Goal: Task Accomplishment & Management: Manage account settings

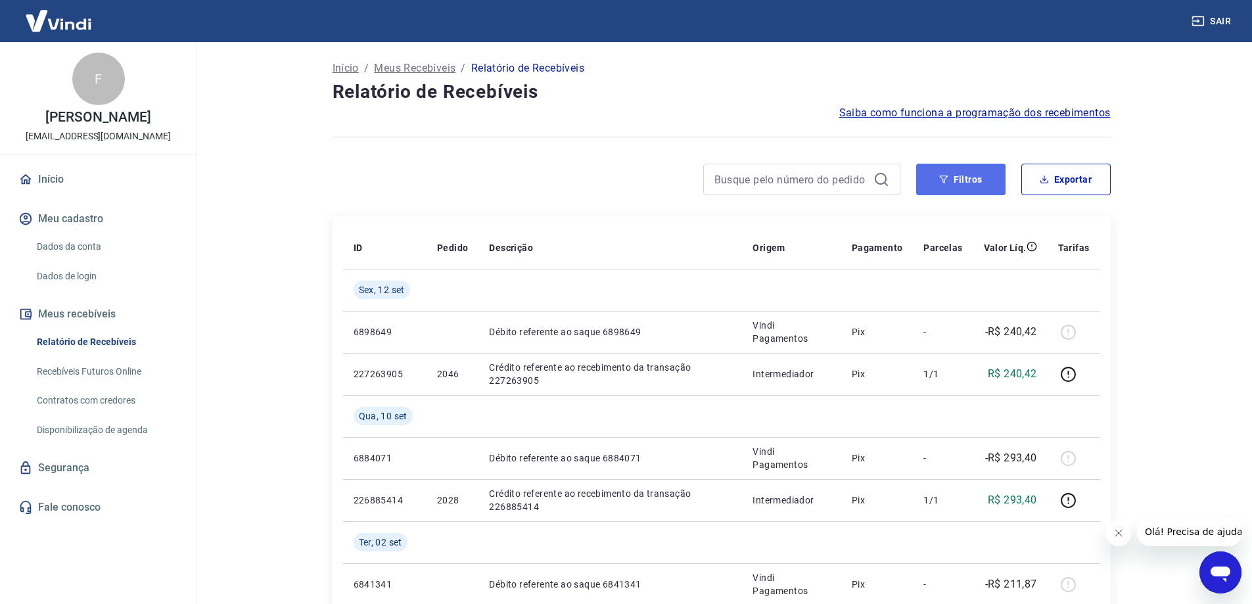
click at [976, 186] on button "Filtros" at bounding box center [960, 180] width 89 height 32
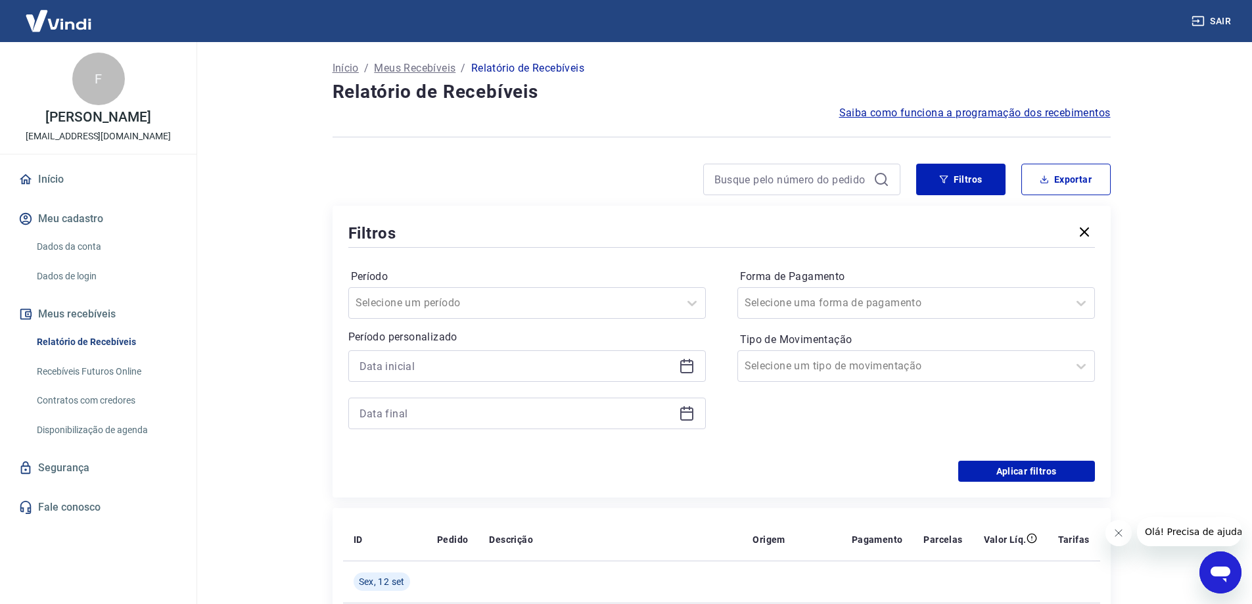
click at [689, 367] on icon at bounding box center [687, 366] width 16 height 16
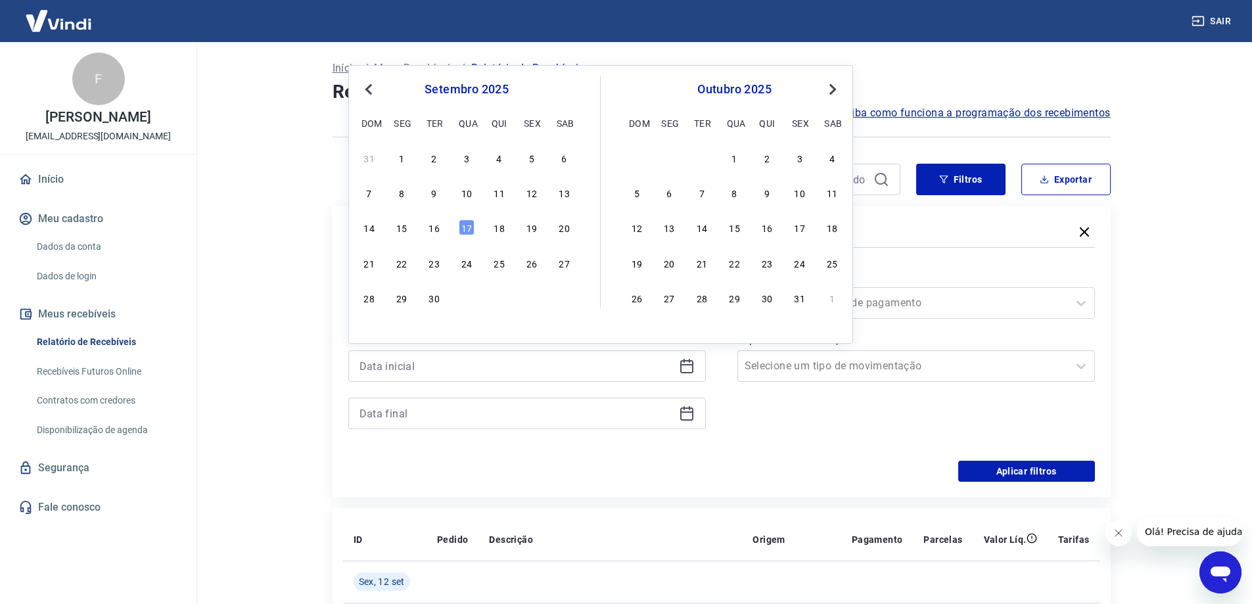
click at [444, 154] on div "31 1 2 3 4 5 6" at bounding box center [467, 157] width 214 height 19
click at [442, 156] on div "2" at bounding box center [435, 158] width 16 height 16
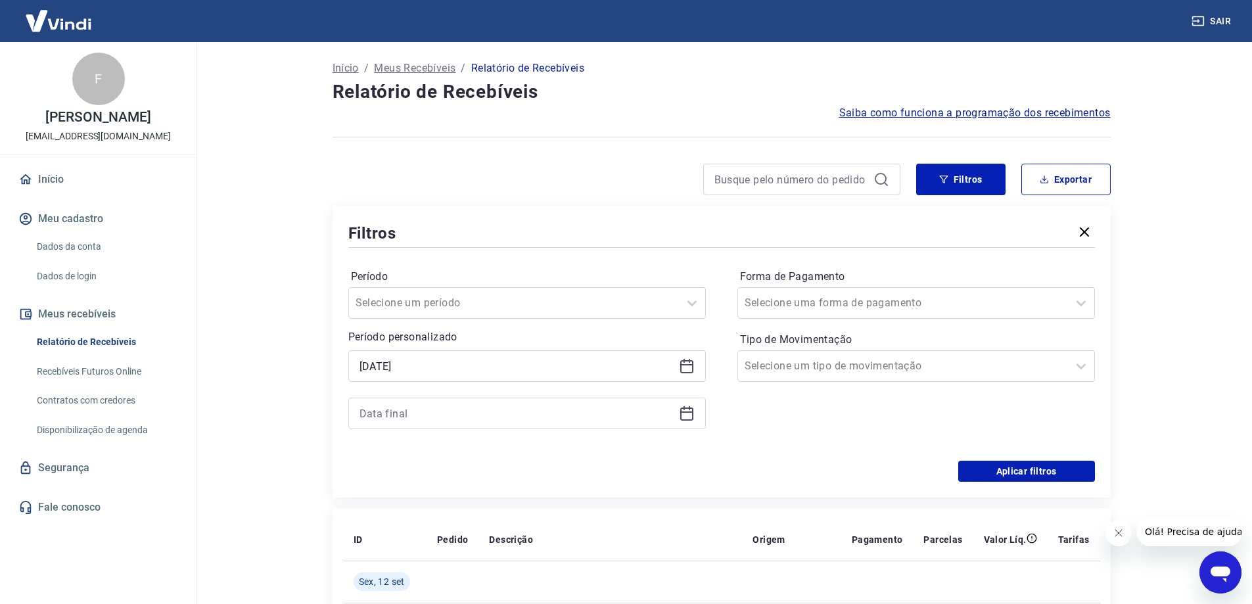
type input "02/09/2025"
click at [684, 415] on icon at bounding box center [687, 414] width 16 height 16
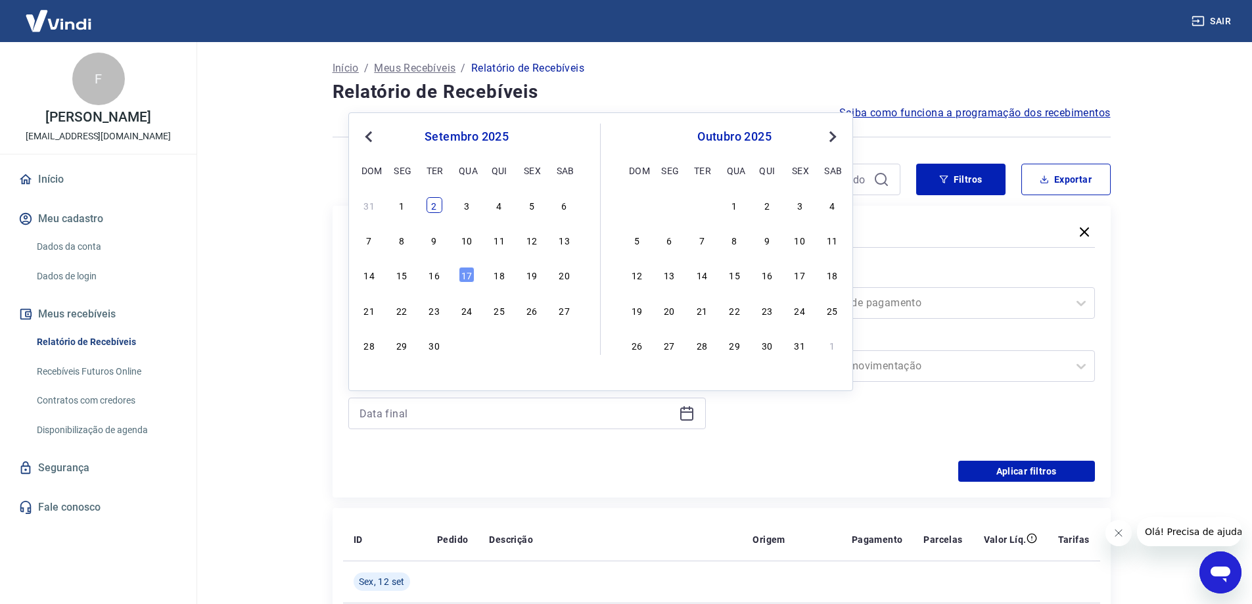
click at [433, 207] on div "2" at bounding box center [435, 205] width 16 height 16
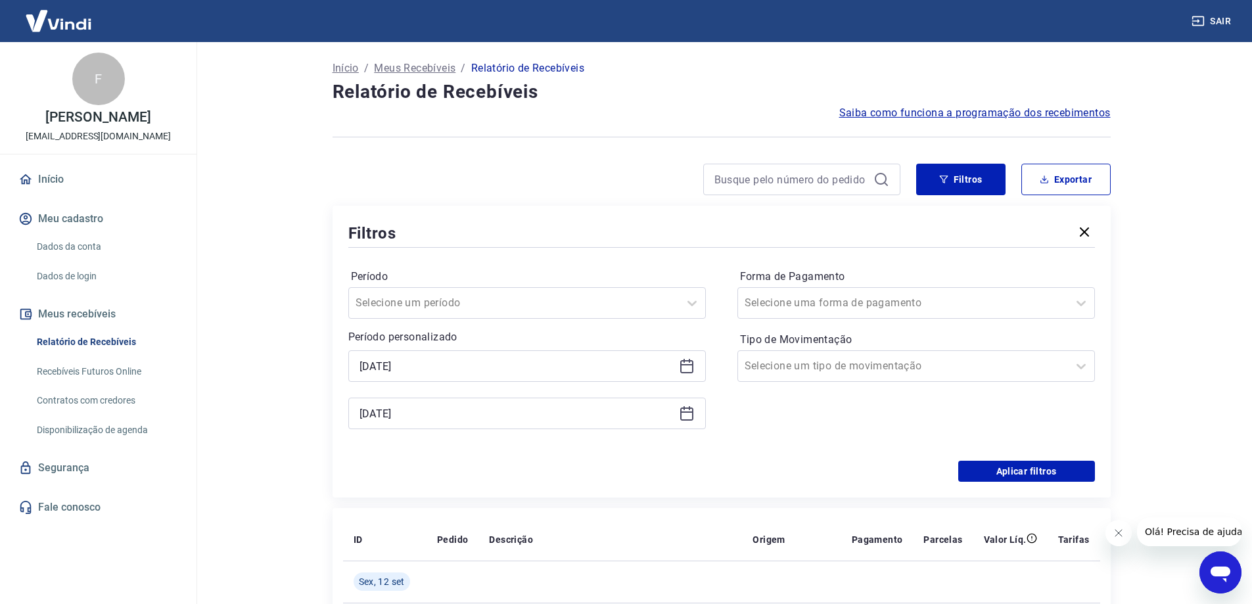
type input "02/09/2025"
click at [995, 471] on button "Aplicar filtros" at bounding box center [1026, 471] width 137 height 21
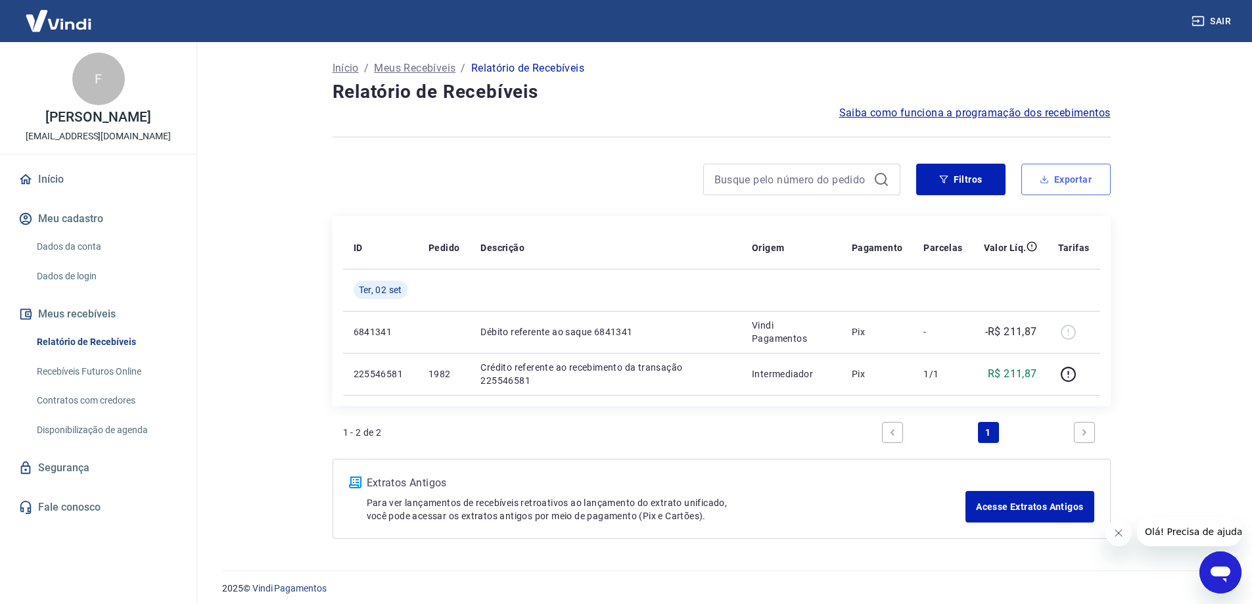
click at [1057, 181] on button "Exportar" at bounding box center [1065, 180] width 89 height 32
type input "02/09/2025"
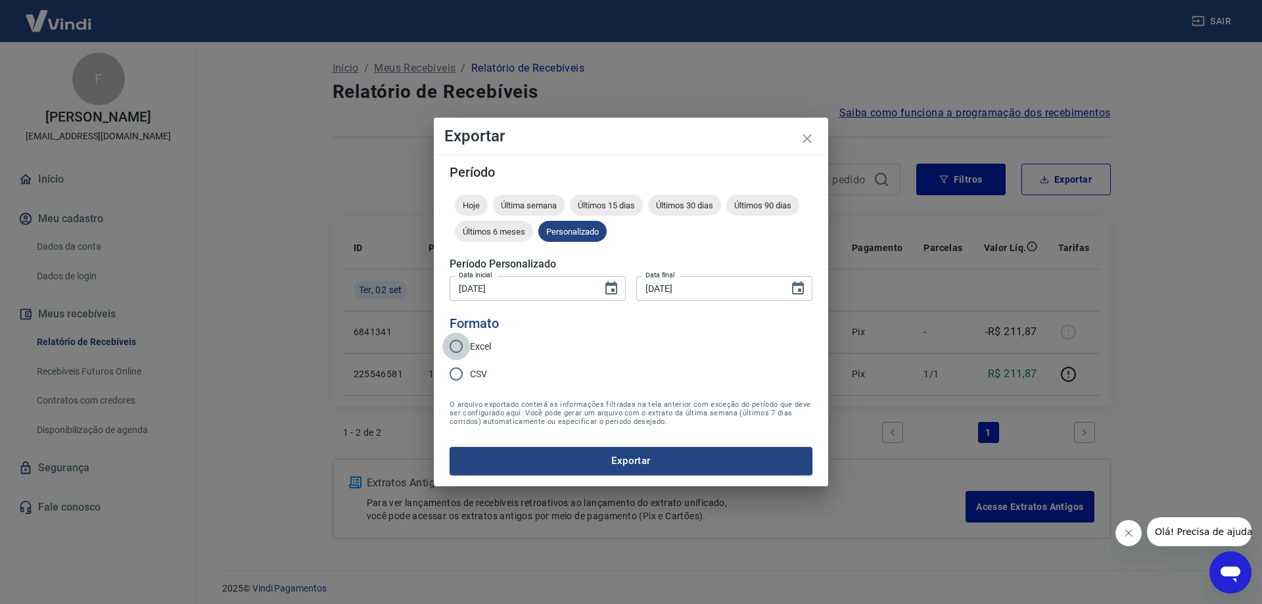
click at [455, 348] on input "Excel" at bounding box center [456, 347] width 28 height 28
radio input "true"
click at [613, 460] on button "Exportar" at bounding box center [631, 461] width 363 height 28
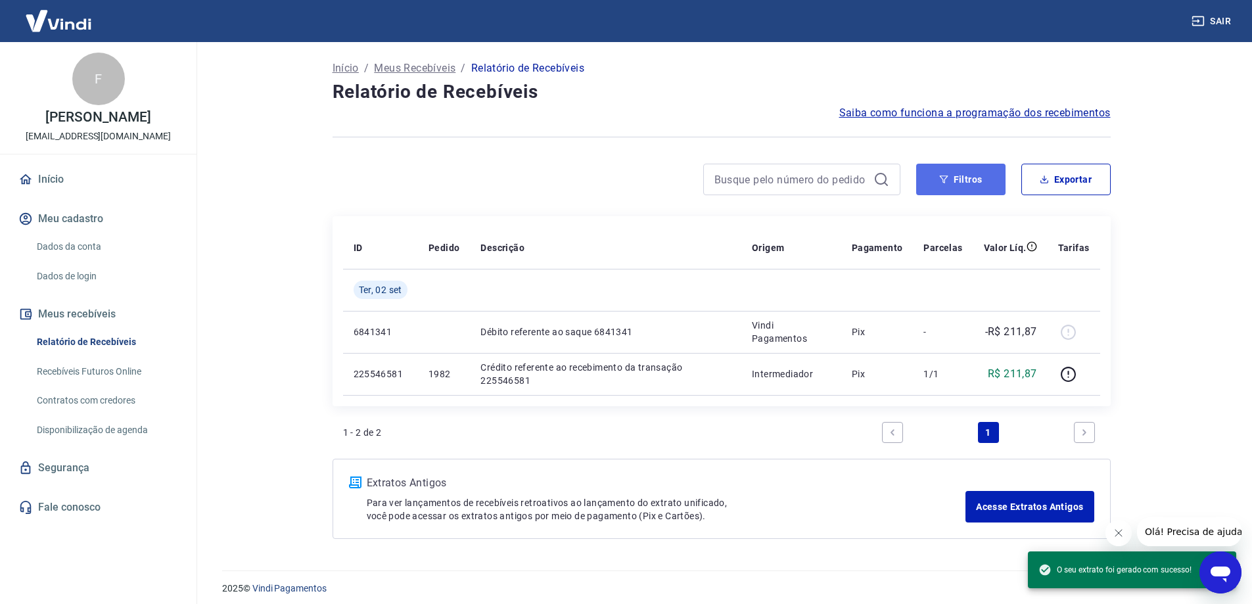
click at [934, 185] on button "Filtros" at bounding box center [960, 180] width 89 height 32
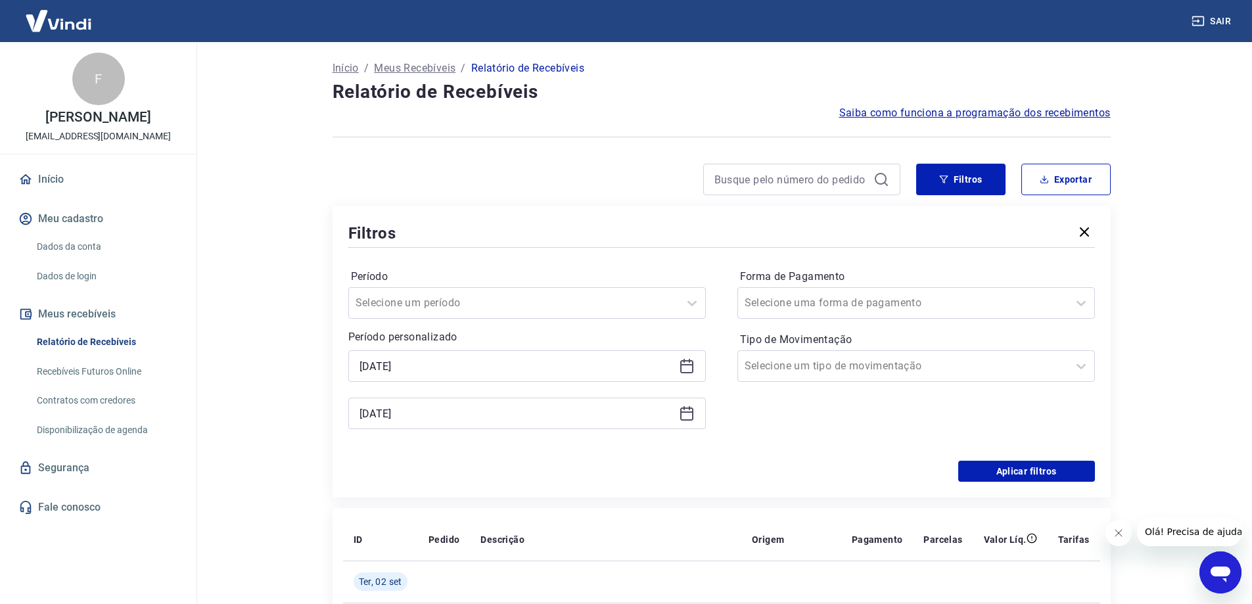
click at [1088, 233] on icon "button" at bounding box center [1085, 232] width 16 height 16
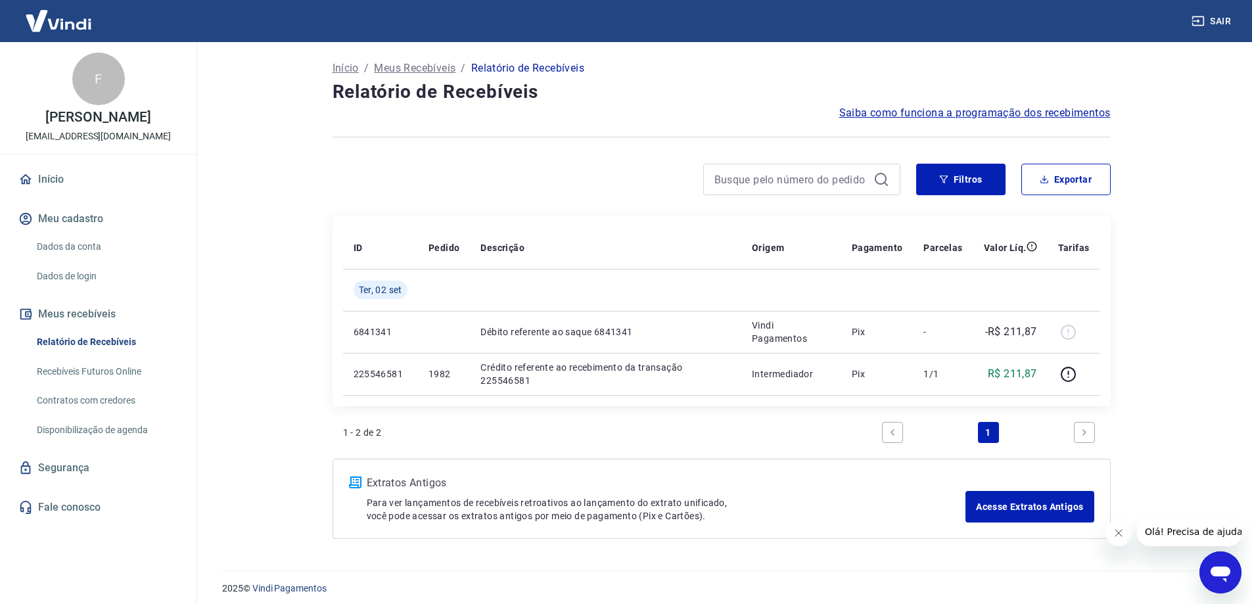
click at [419, 68] on p "Meus Recebíveis" at bounding box center [415, 68] width 82 height 16
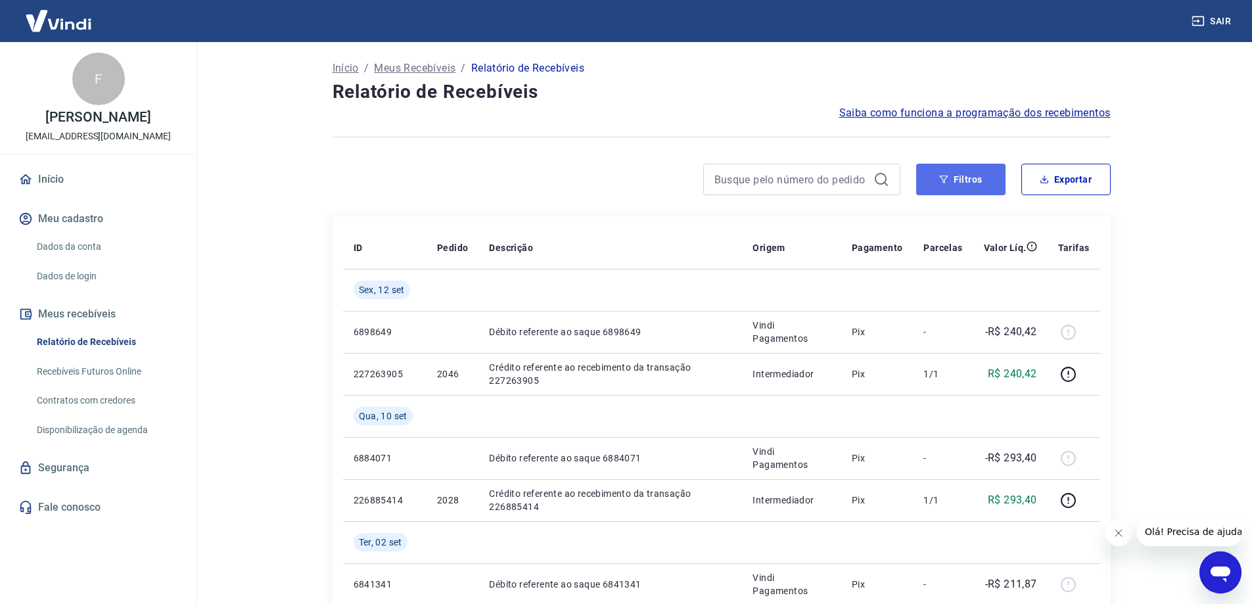
click at [946, 182] on icon "button" at bounding box center [943, 179] width 9 height 9
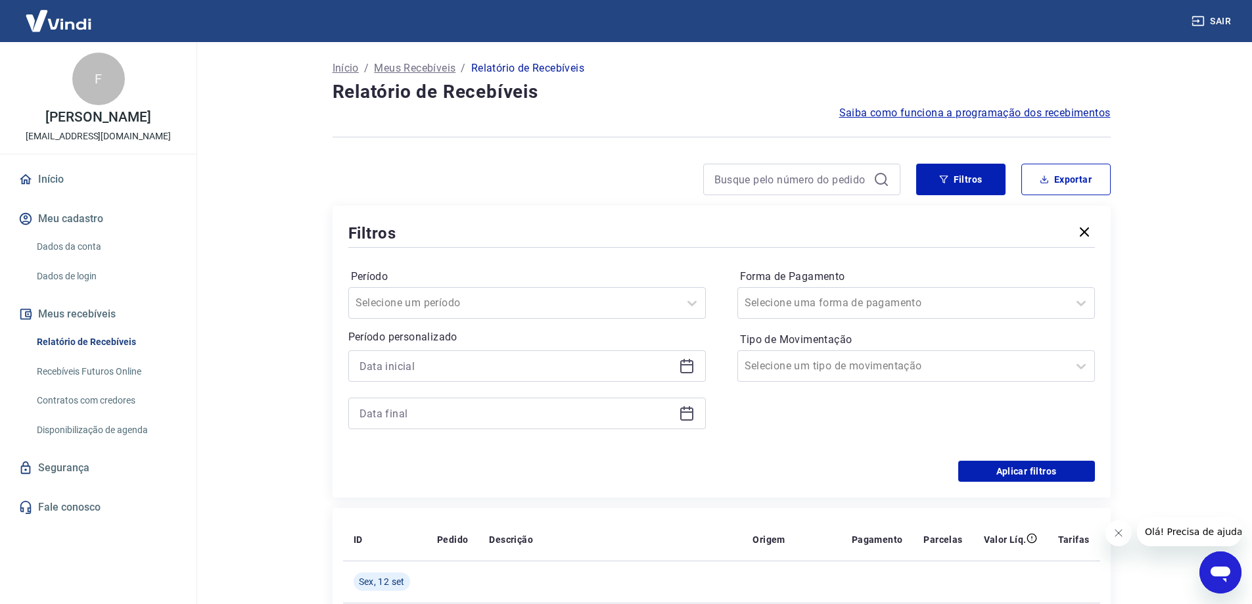
click at [680, 365] on icon at bounding box center [686, 364] width 13 height 1
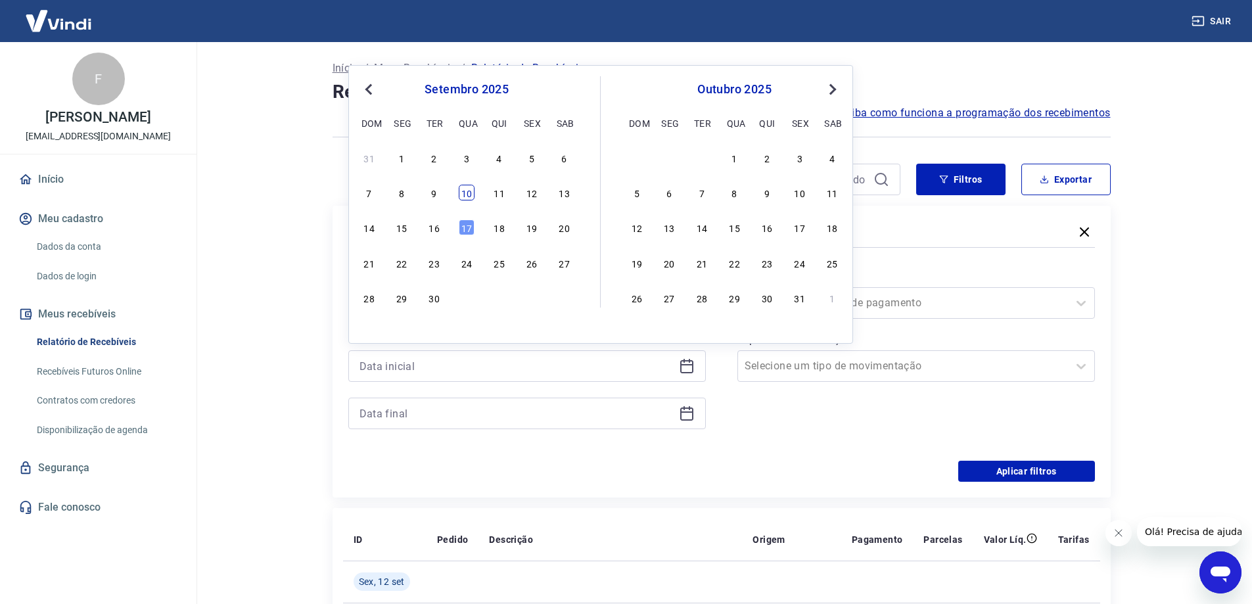
click at [467, 191] on div "10" at bounding box center [467, 193] width 16 height 16
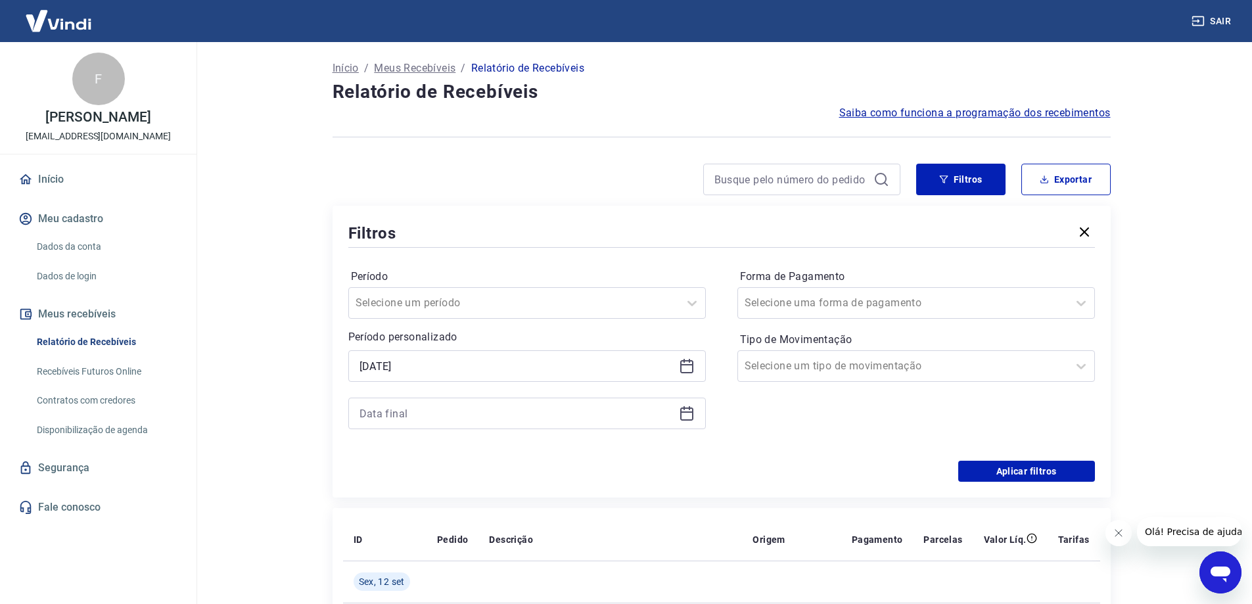
type input "[DATE]"
click at [694, 419] on icon at bounding box center [687, 414] width 16 height 16
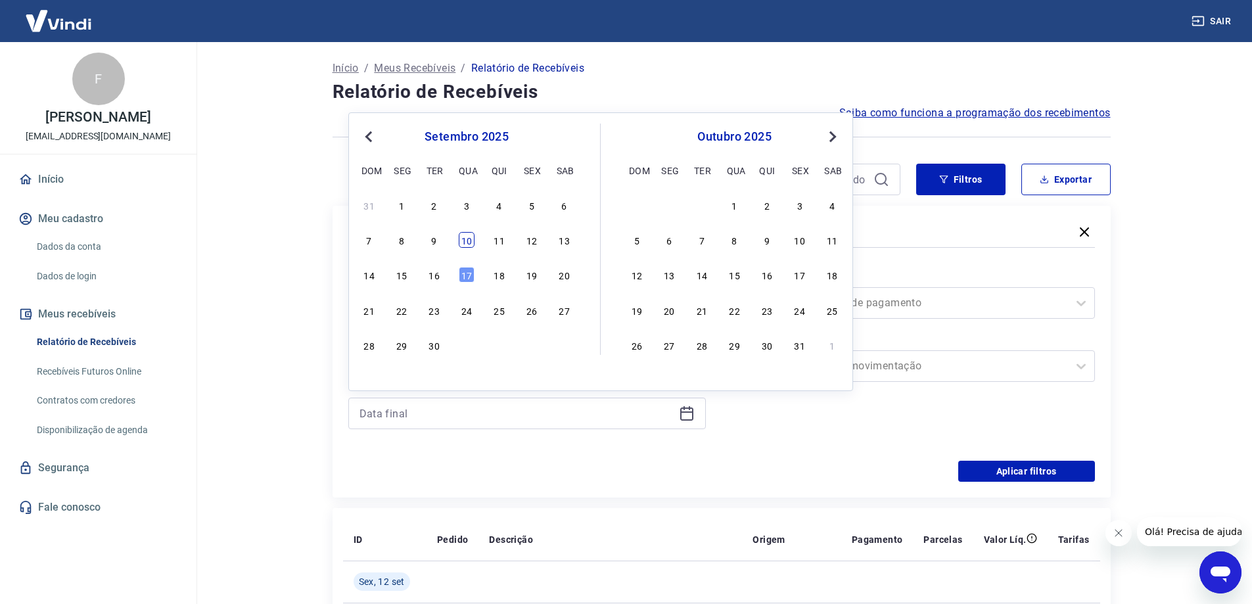
click at [470, 242] on div "10" at bounding box center [467, 240] width 16 height 16
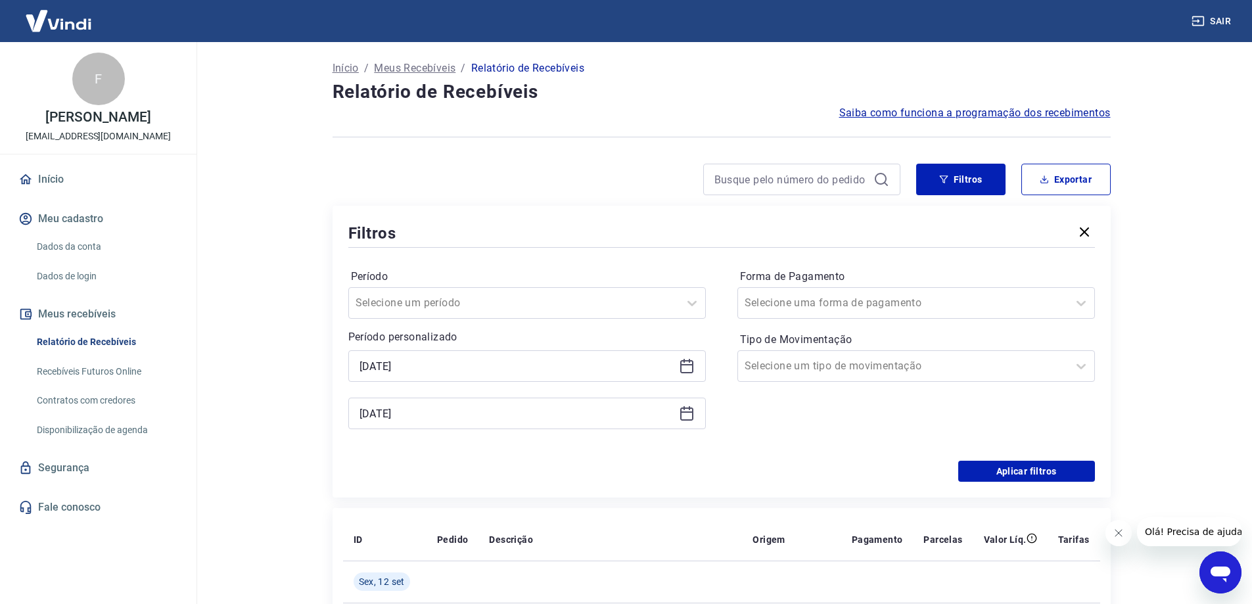
type input "[DATE]"
click at [1008, 471] on button "Aplicar filtros" at bounding box center [1026, 471] width 137 height 21
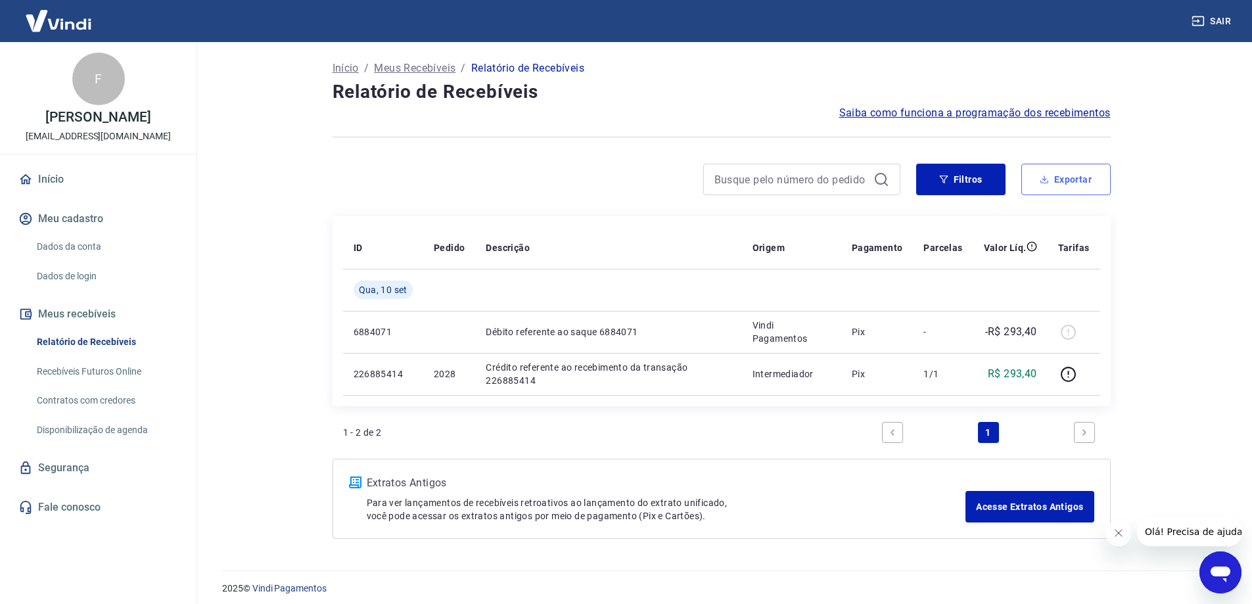
click at [1058, 184] on button "Exportar" at bounding box center [1065, 180] width 89 height 32
type input "[DATE]"
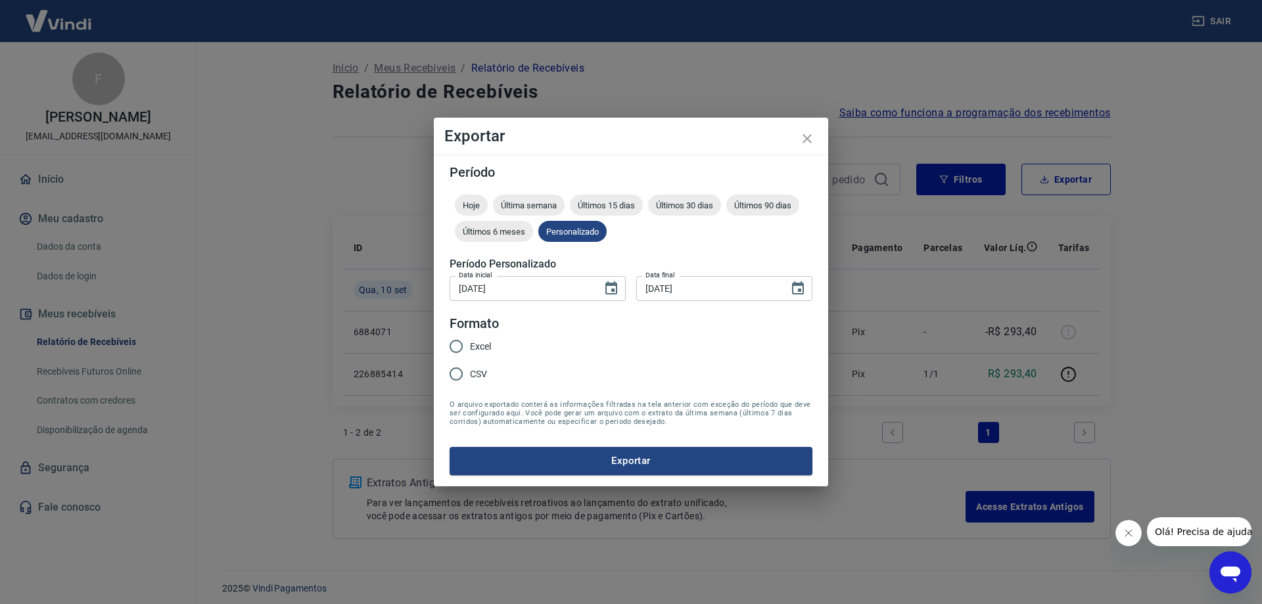
click at [455, 344] on input "Excel" at bounding box center [456, 347] width 28 height 28
radio input "true"
click at [640, 463] on button "Exportar" at bounding box center [631, 461] width 363 height 28
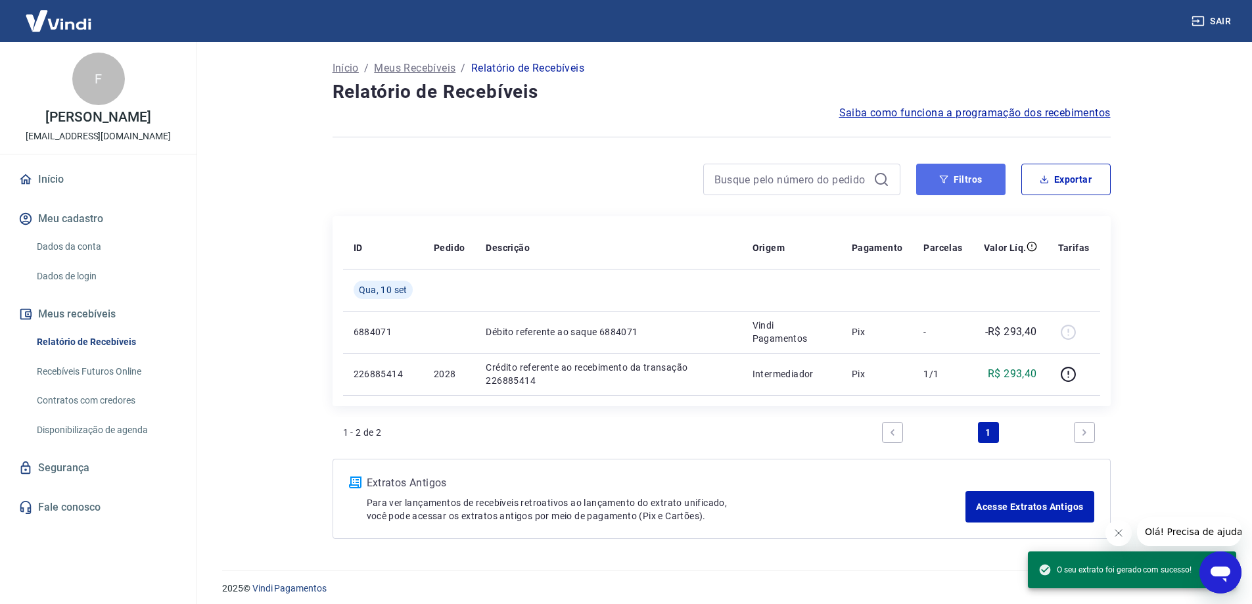
click at [937, 181] on button "Filtros" at bounding box center [960, 180] width 89 height 32
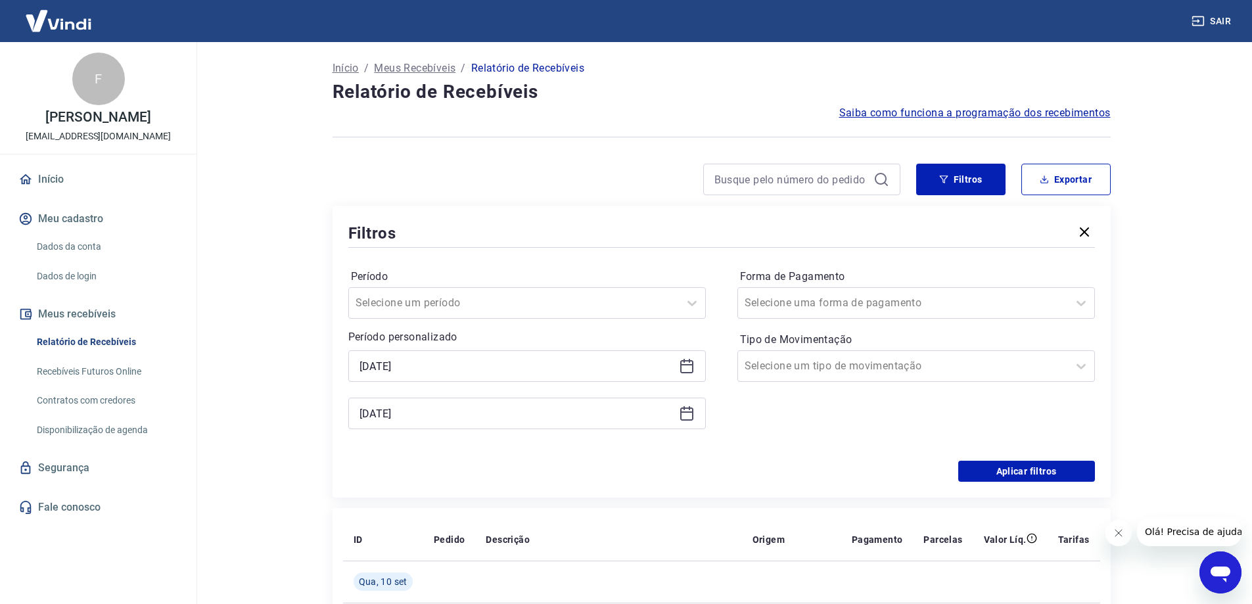
click at [695, 364] on div "[DATE]" at bounding box center [527, 366] width 358 height 32
click at [692, 363] on icon at bounding box center [686, 366] width 13 height 13
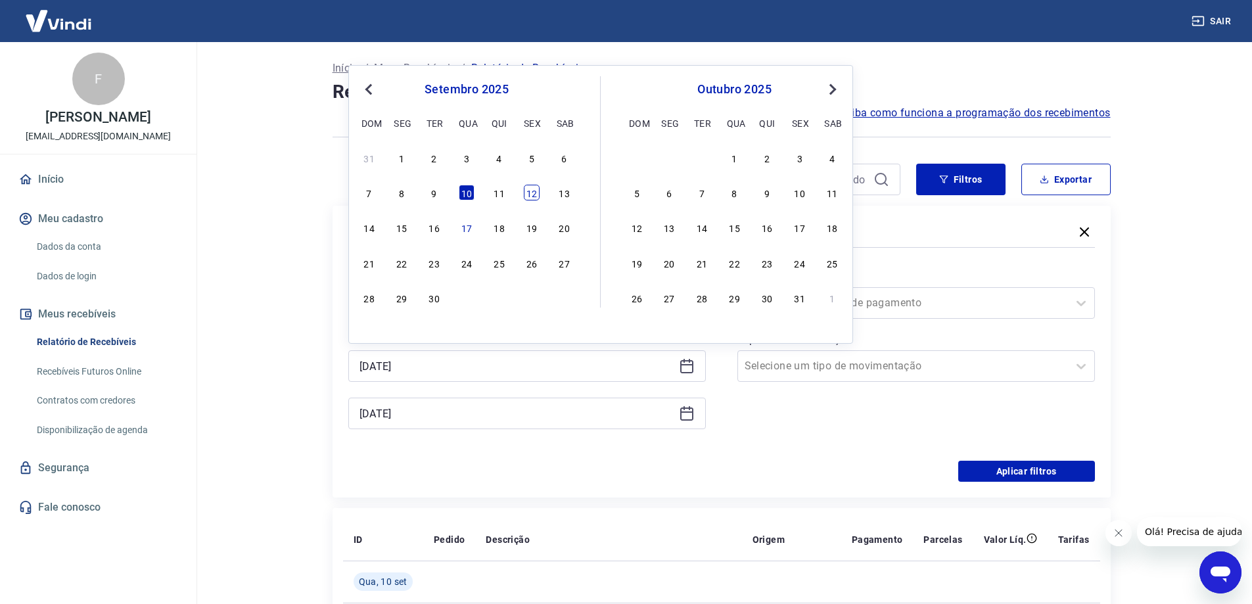
click at [533, 192] on div "12" at bounding box center [532, 193] width 16 height 16
type input "[DATE]"
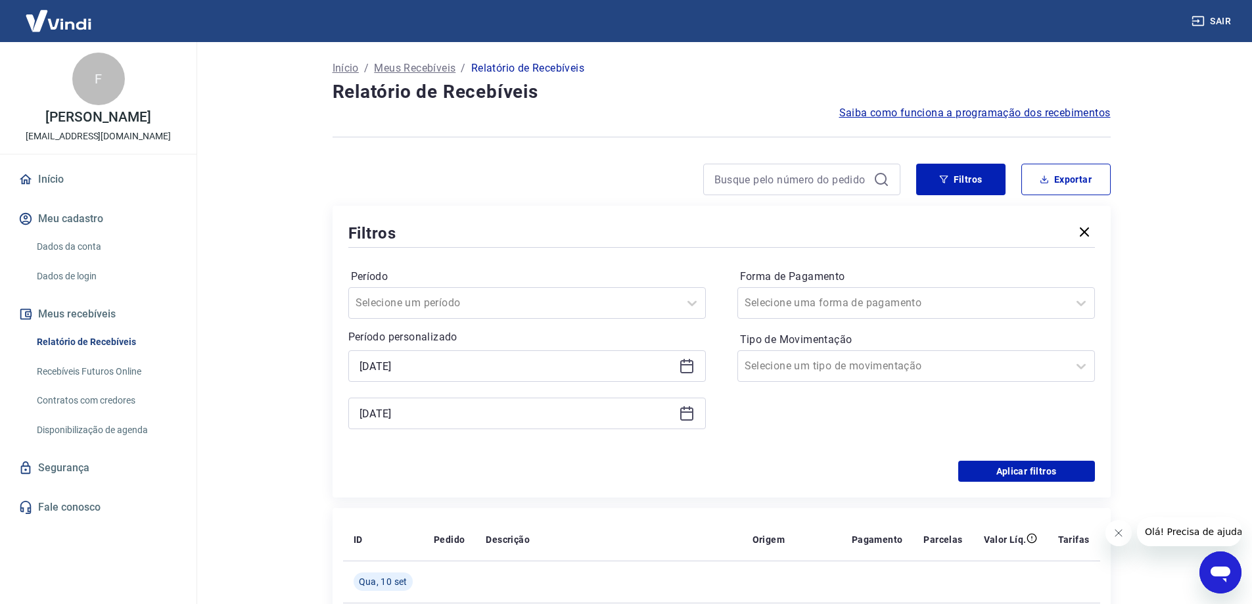
click at [691, 413] on icon at bounding box center [687, 414] width 16 height 16
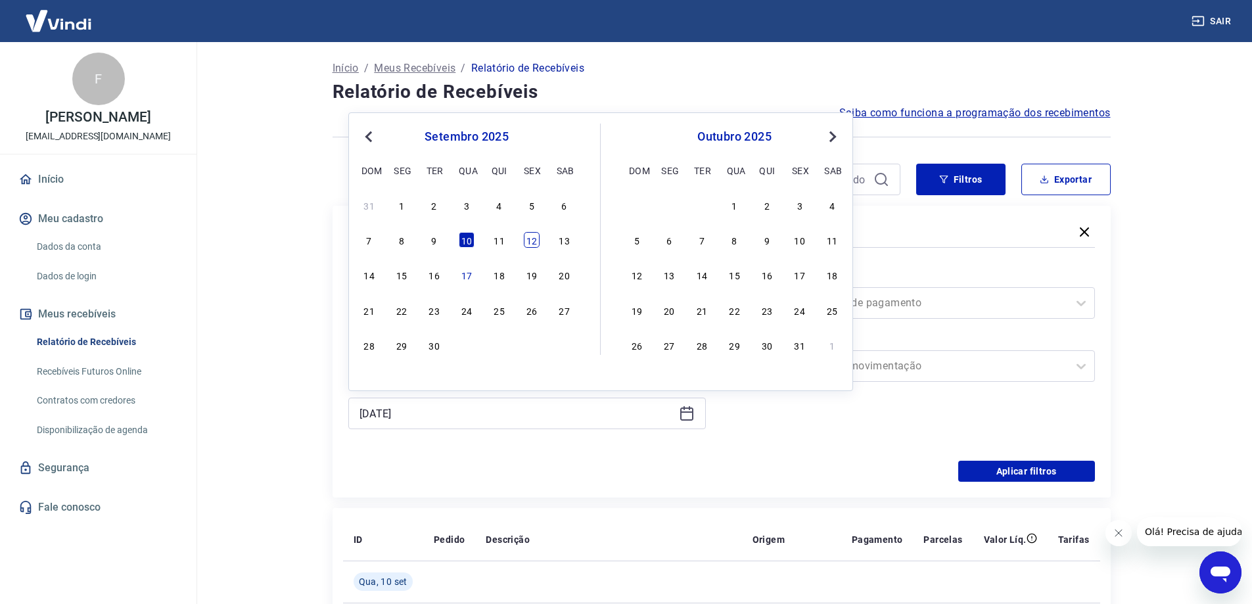
click at [530, 241] on div "12" at bounding box center [532, 240] width 16 height 16
type input "[DATE]"
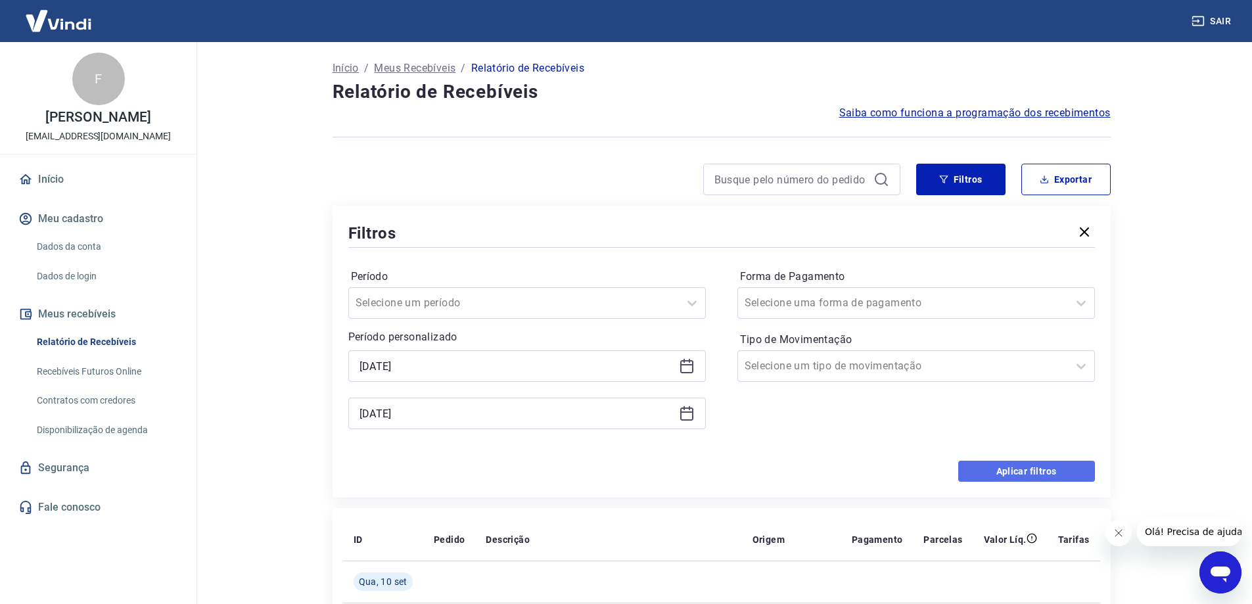
click at [1009, 475] on button "Aplicar filtros" at bounding box center [1026, 471] width 137 height 21
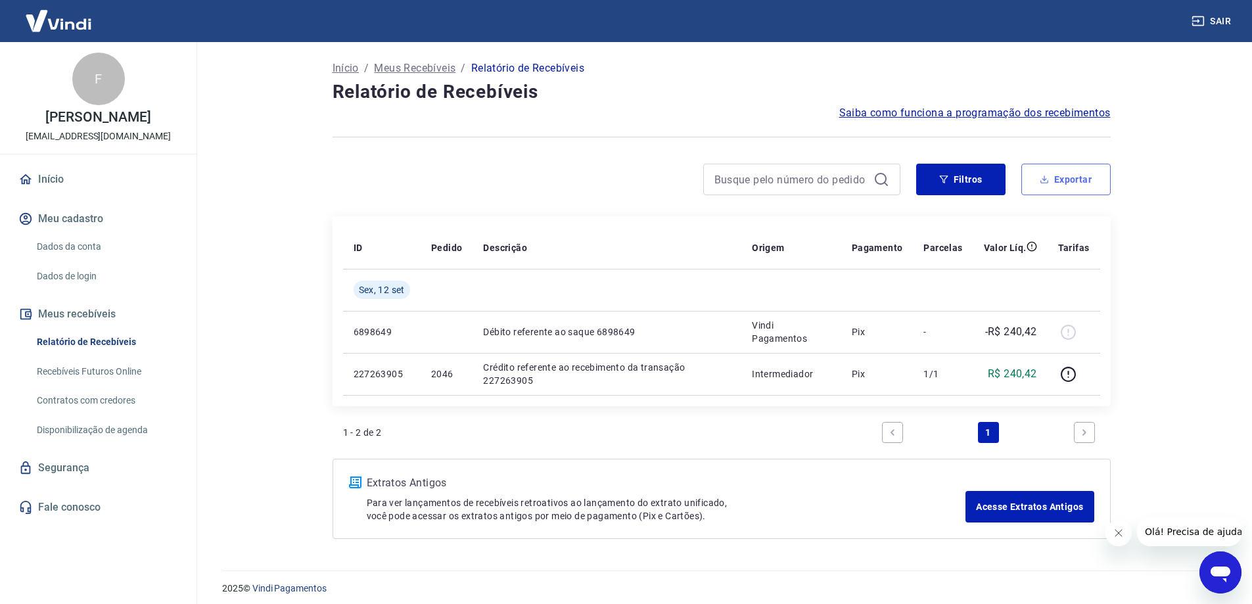
click at [1061, 181] on button "Exportar" at bounding box center [1065, 180] width 89 height 32
type input "[DATE]"
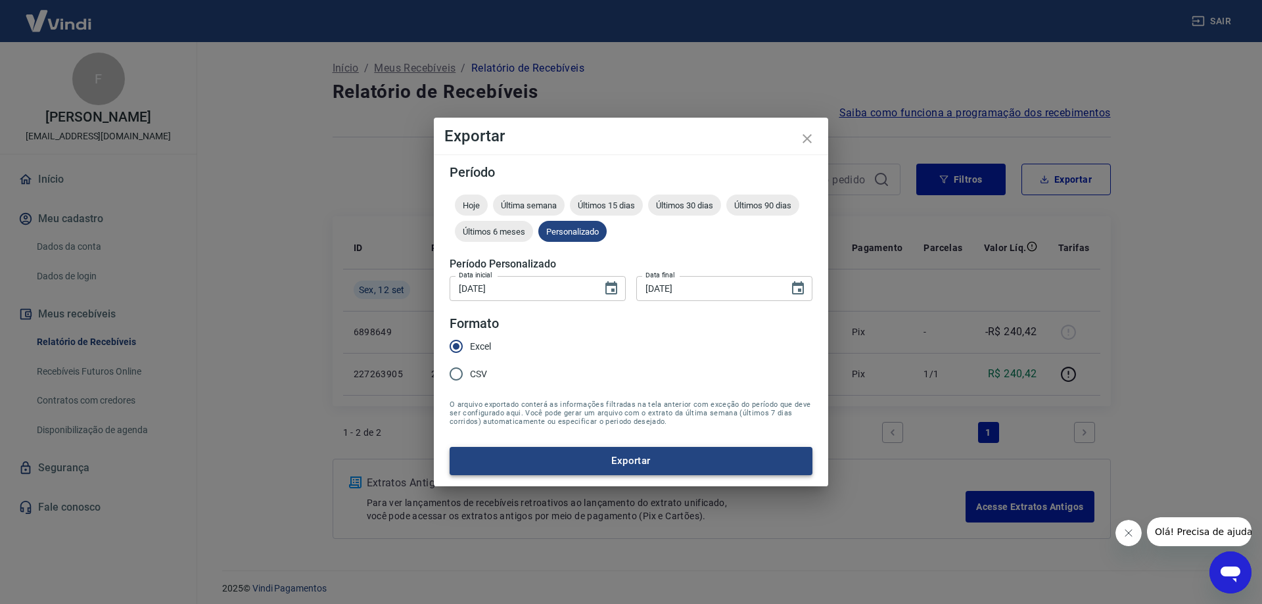
click at [574, 460] on button "Exportar" at bounding box center [631, 461] width 363 height 28
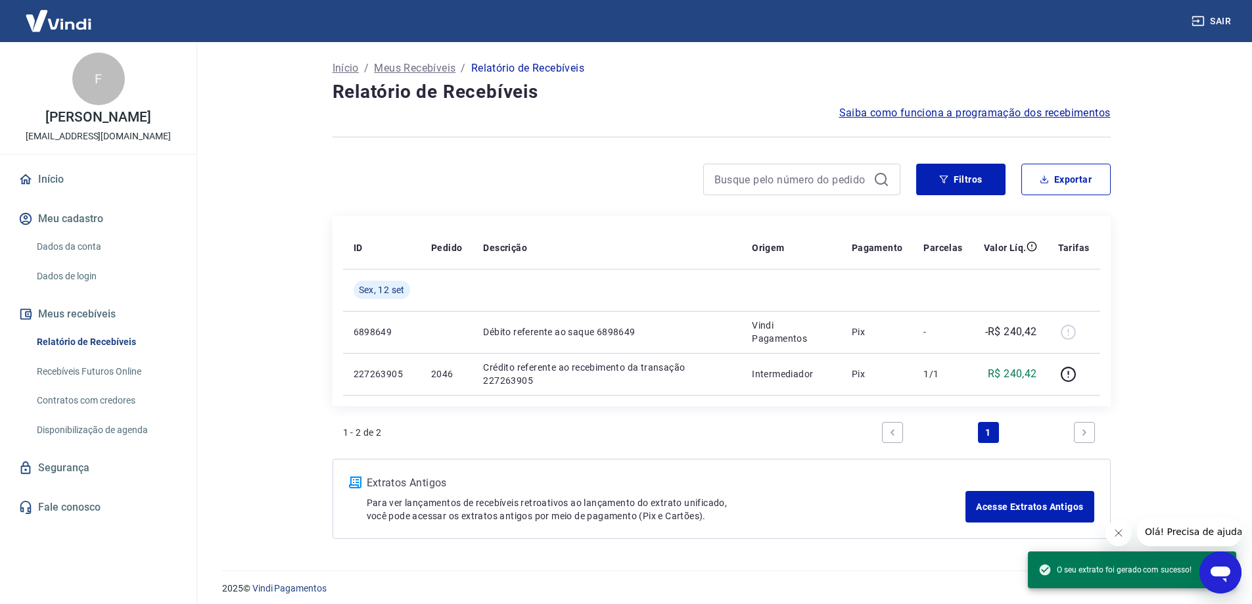
click at [411, 66] on p "Meus Recebíveis" at bounding box center [415, 68] width 82 height 16
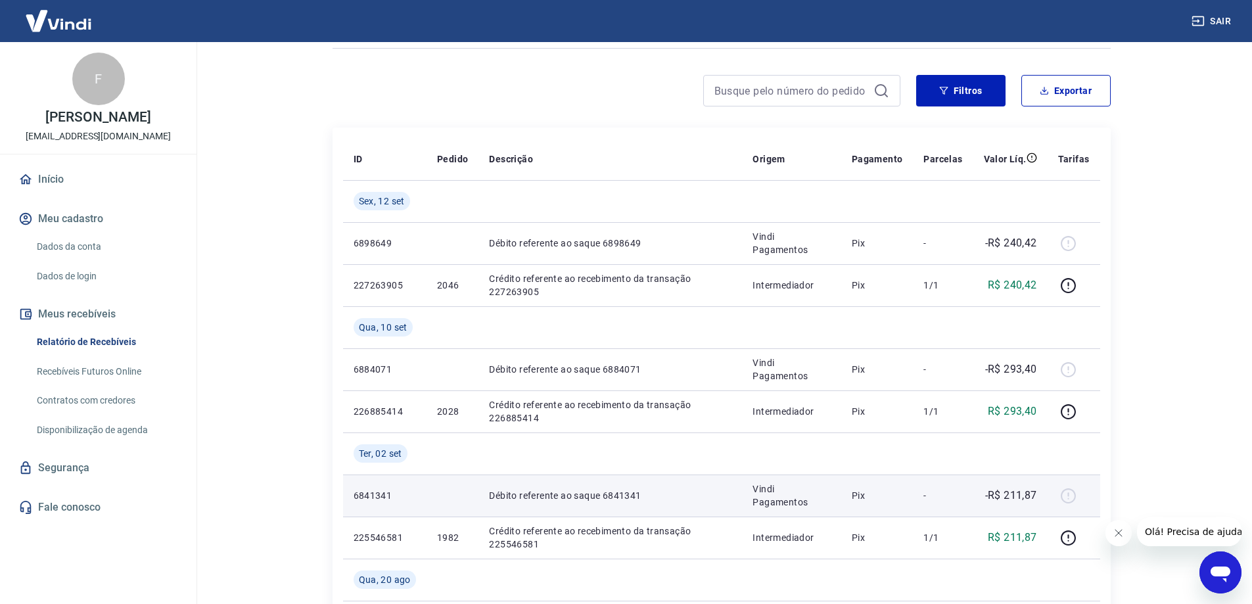
scroll to position [66, 0]
